Goal: Information Seeking & Learning: Learn about a topic

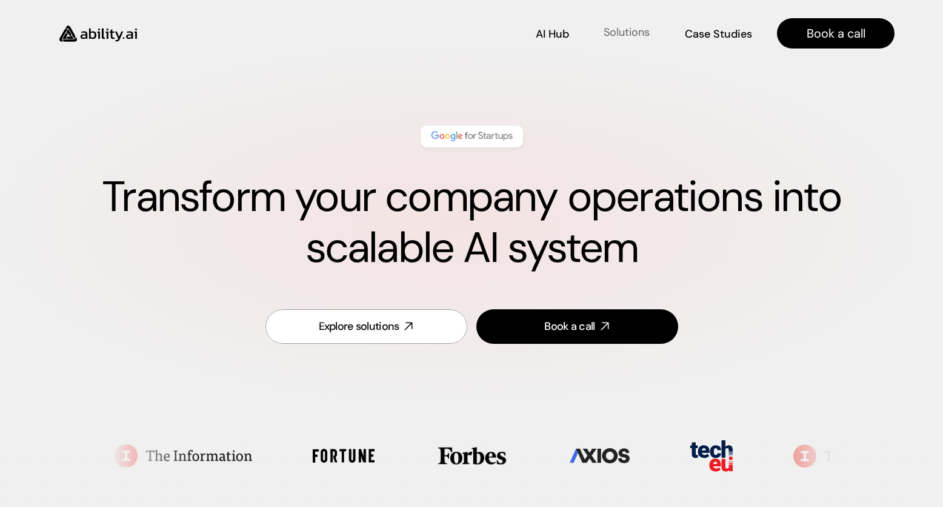
click at [608, 36] on p "Solutions" at bounding box center [627, 32] width 46 height 15
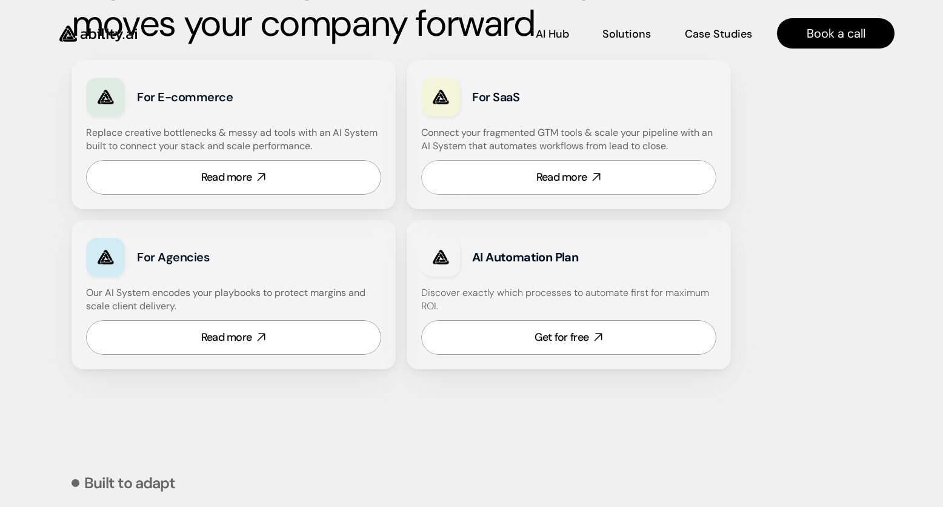
scroll to position [724, 0]
click at [247, 175] on div "Read more" at bounding box center [226, 177] width 51 height 15
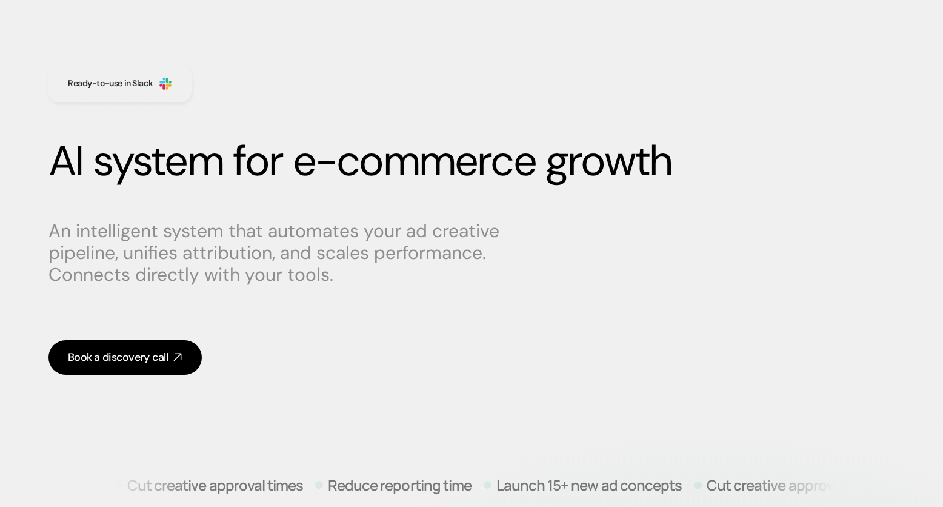
scroll to position [37, 0]
click at [304, 264] on p "An intelligent system that automates your ad creative pipeline, unifies attribu…" at bounding box center [278, 251] width 461 height 65
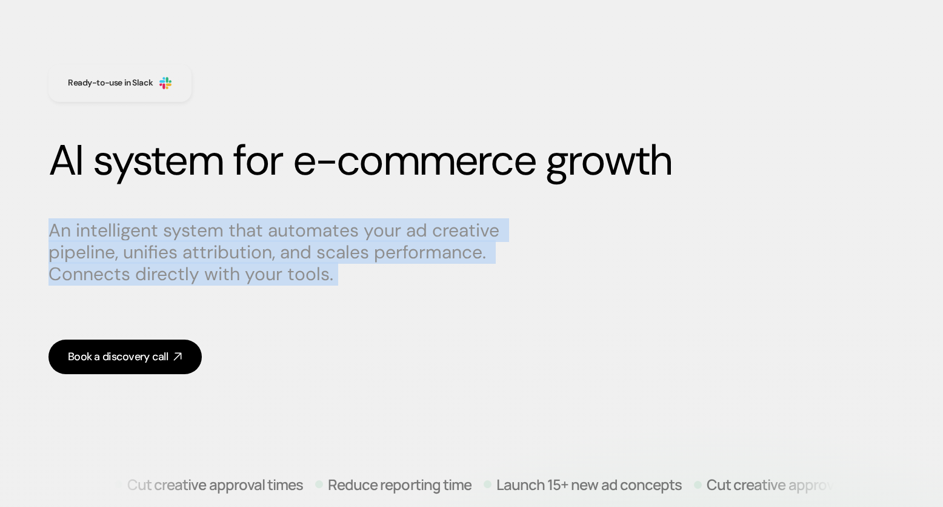
click at [304, 264] on p "An intelligent system that automates your ad creative pipeline, unifies attribu…" at bounding box center [278, 251] width 461 height 65
